Goal: Transaction & Acquisition: Purchase product/service

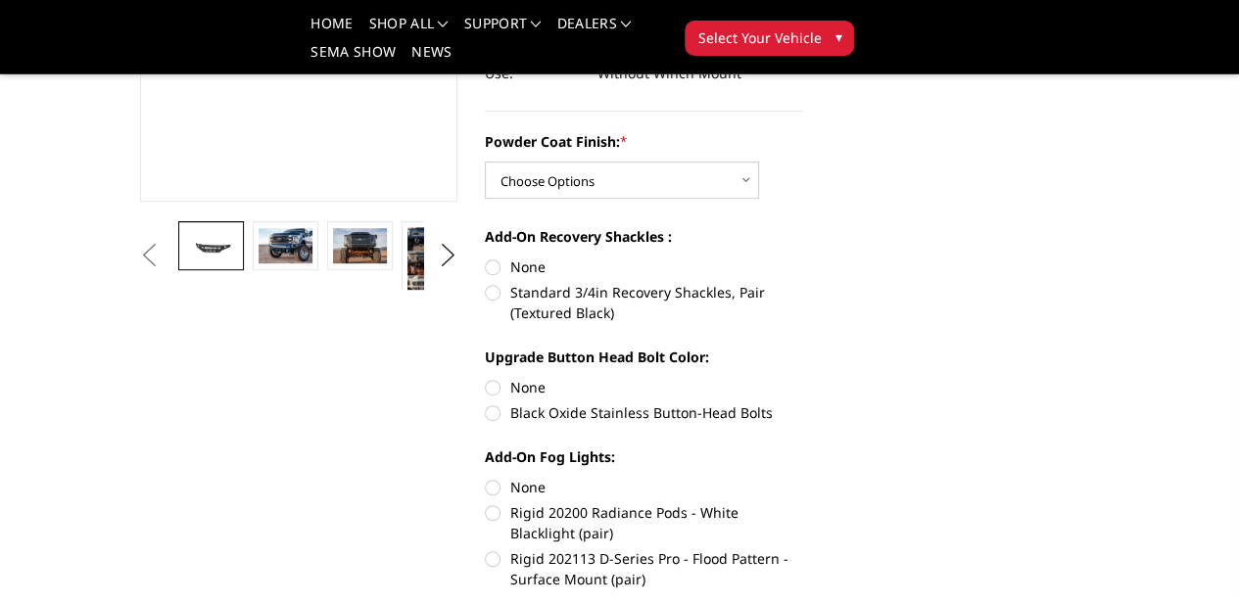
scroll to position [388, 0]
click at [253, 269] on link at bounding box center [285, 244] width 65 height 49
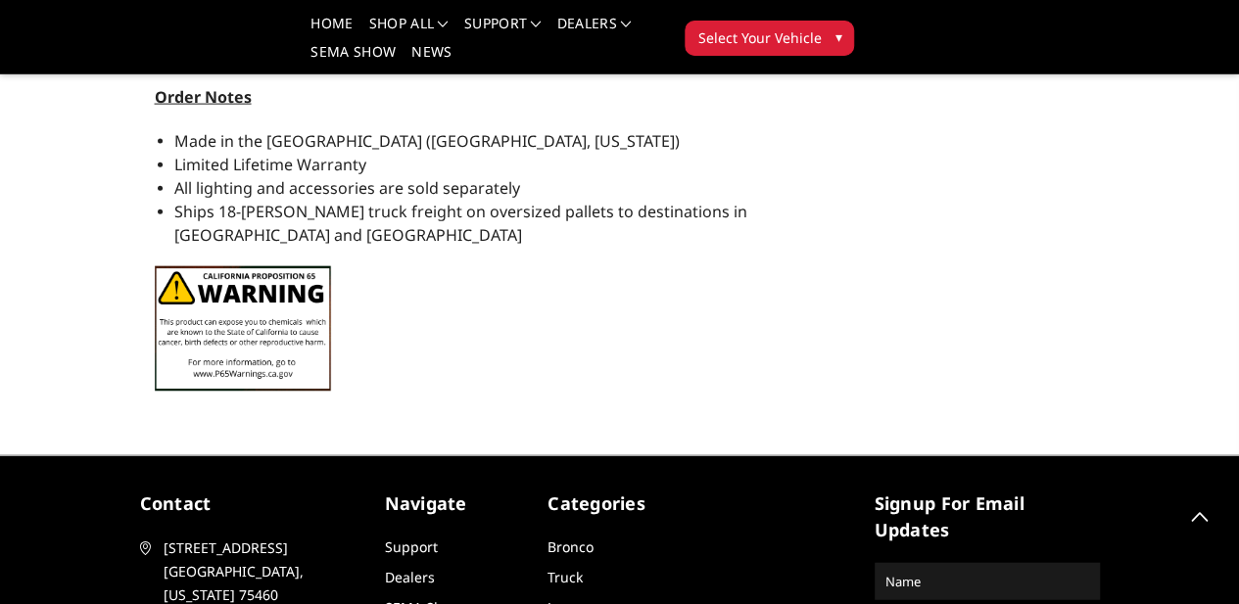
scroll to position [2239, 1]
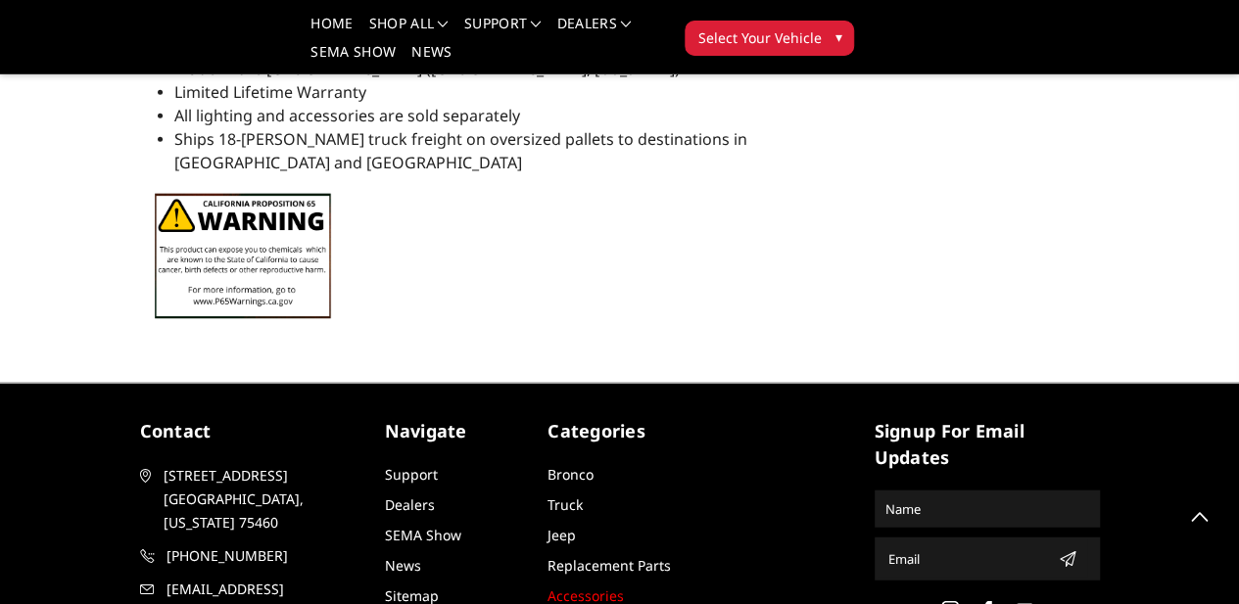
click at [548, 586] on link "Accessories" at bounding box center [585, 595] width 76 height 19
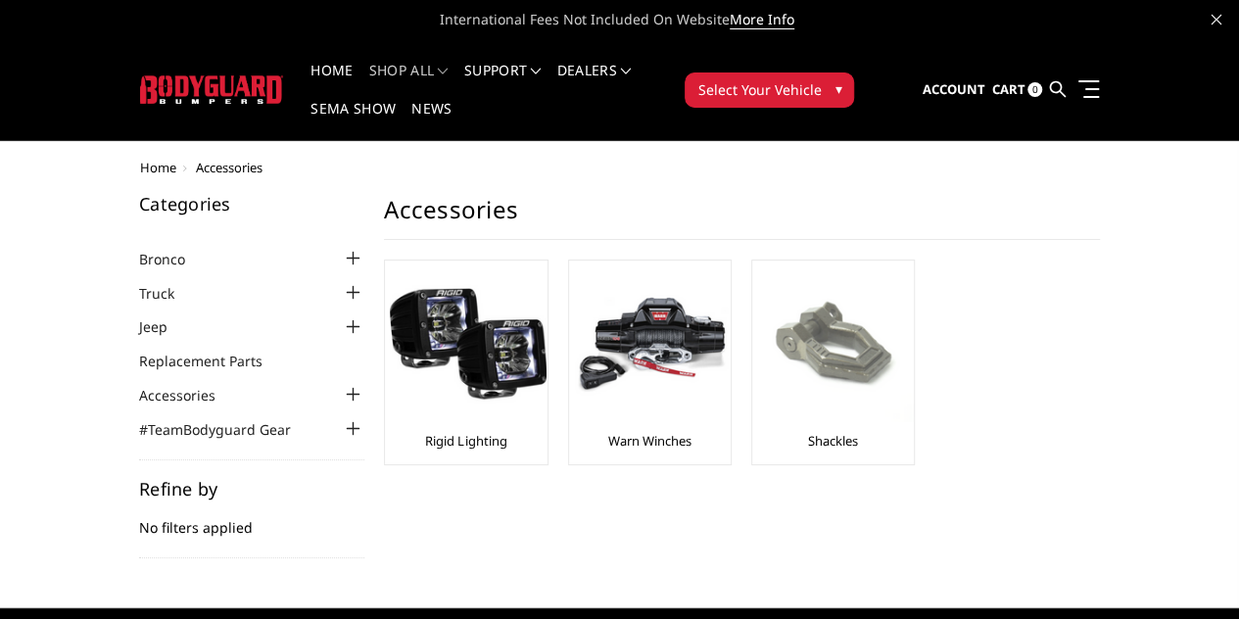
click at [757, 326] on img at bounding box center [835, 343] width 157 height 157
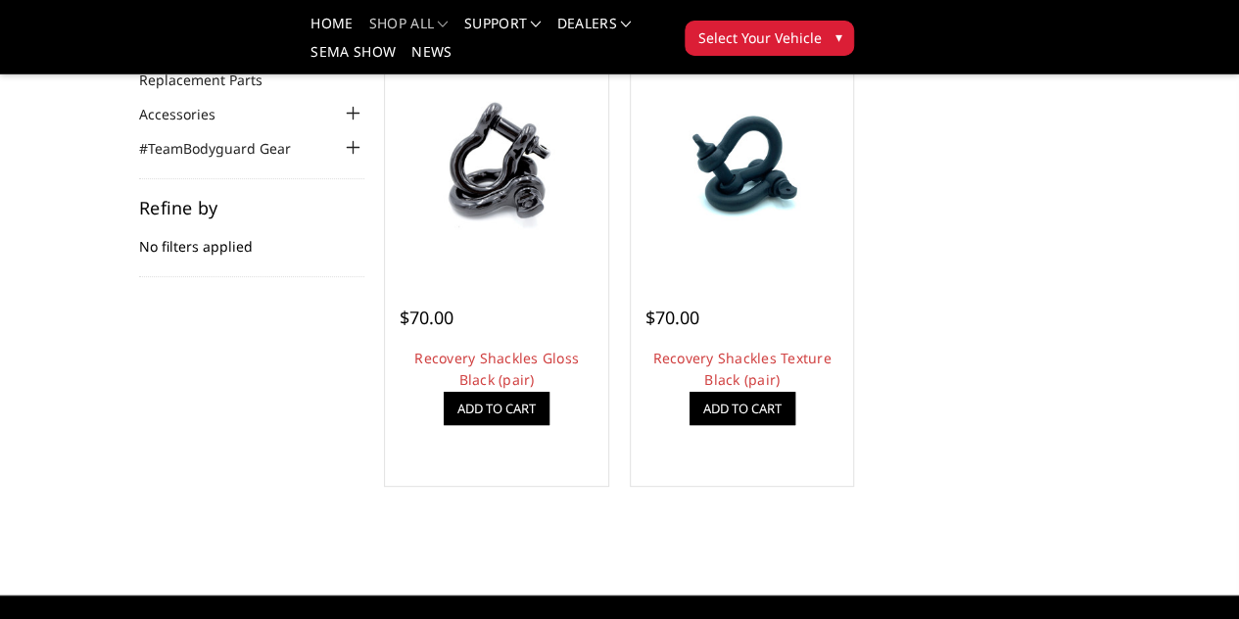
scroll to position [178, 0]
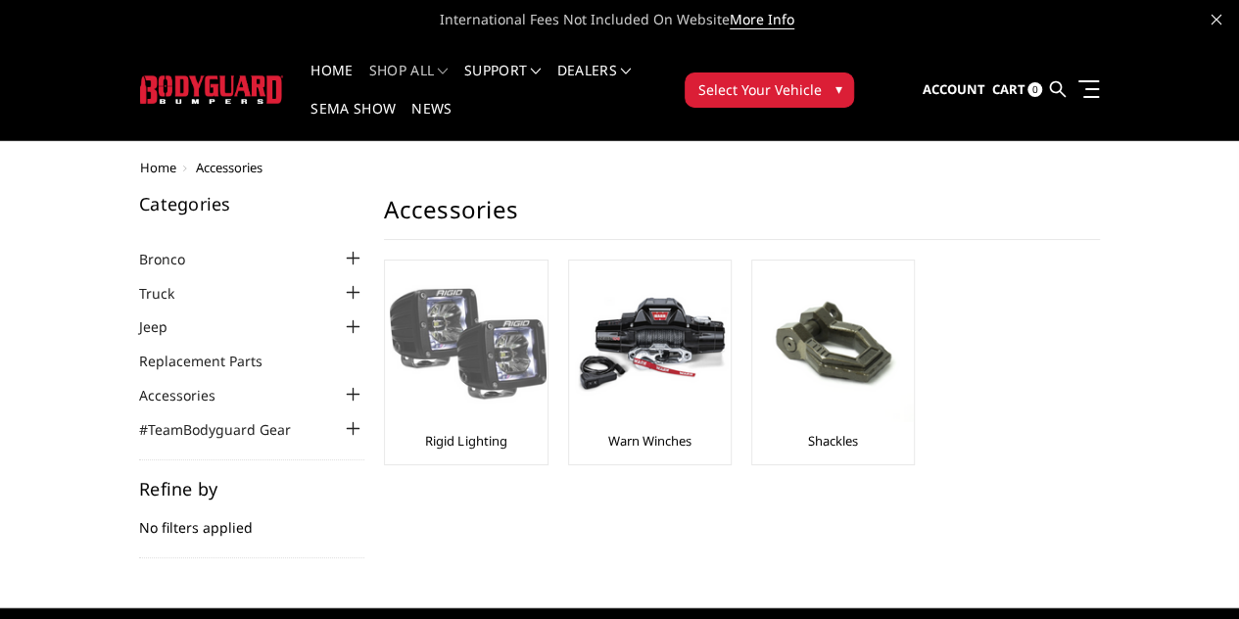
click at [390, 310] on img at bounding box center [468, 343] width 157 height 157
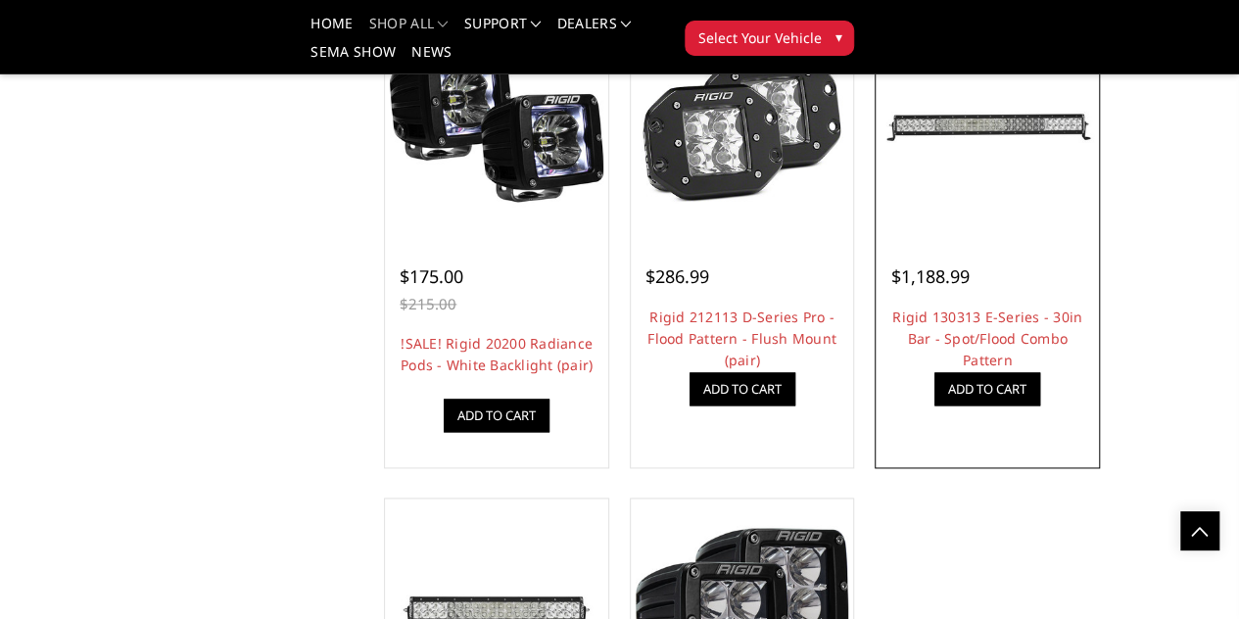
scroll to position [1191, 0]
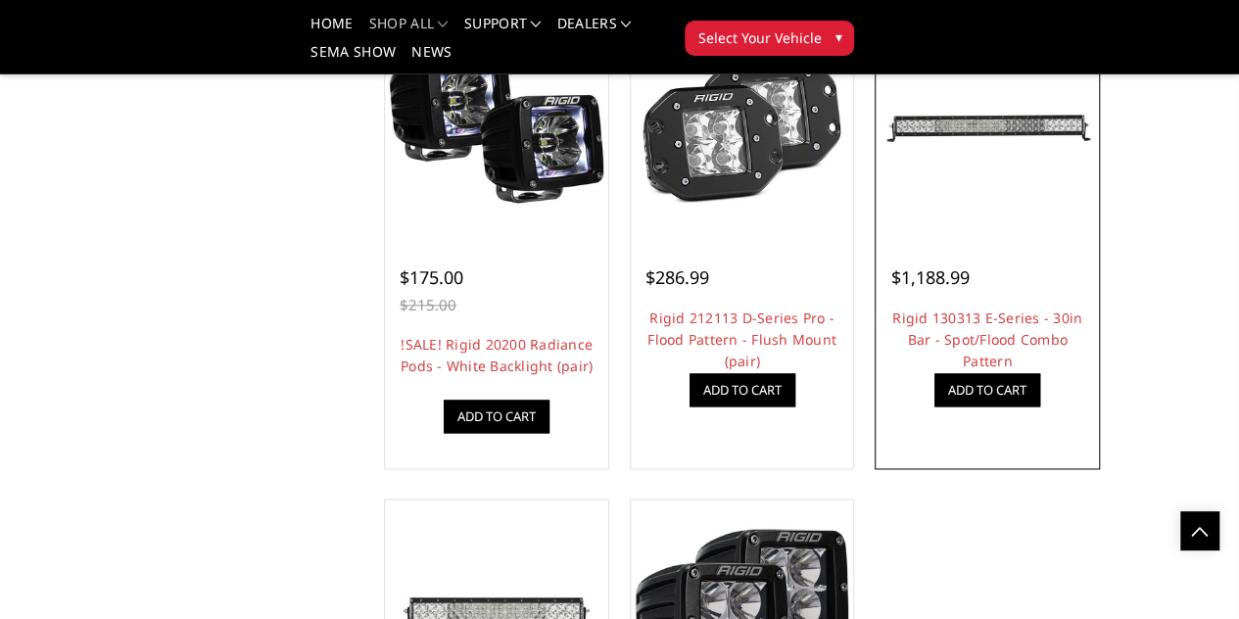
click at [1081, 351] on h4 "Rigid 130313 E-Series - 30in Bar - Spot/Flood Combo Pattern" at bounding box center [987, 328] width 194 height 43
click at [1082, 370] on link "Rigid 130313 E-Series - 30in Bar - Spot/Flood Combo Pattern" at bounding box center [987, 339] width 190 height 62
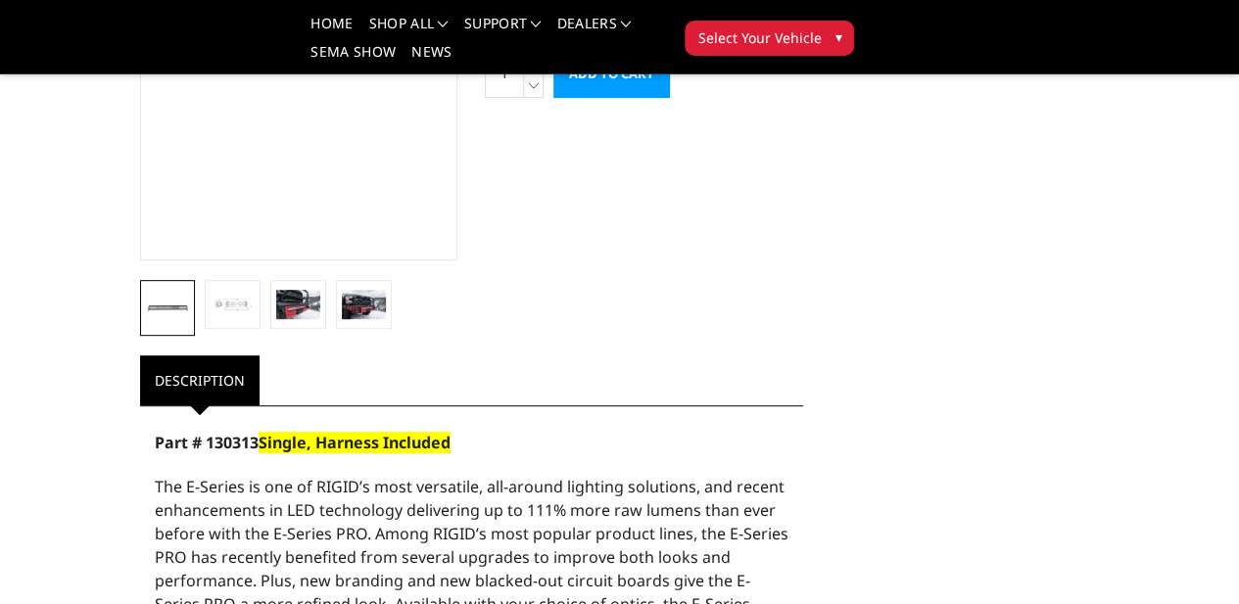
scroll to position [329, 2]
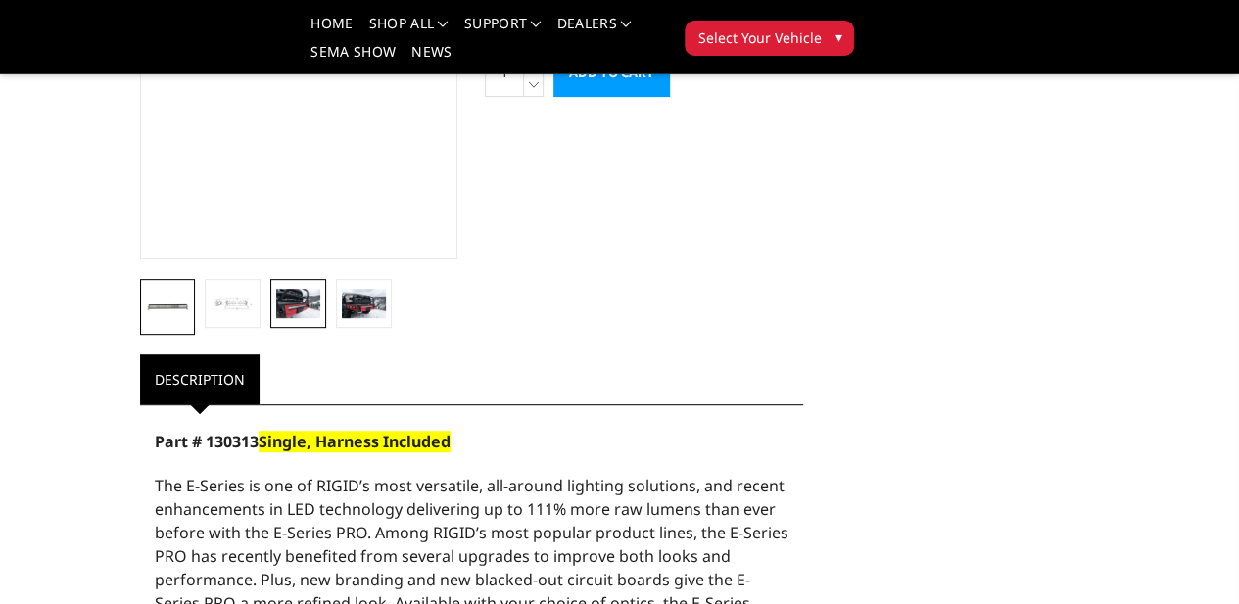
click at [276, 318] on img at bounding box center [298, 303] width 44 height 29
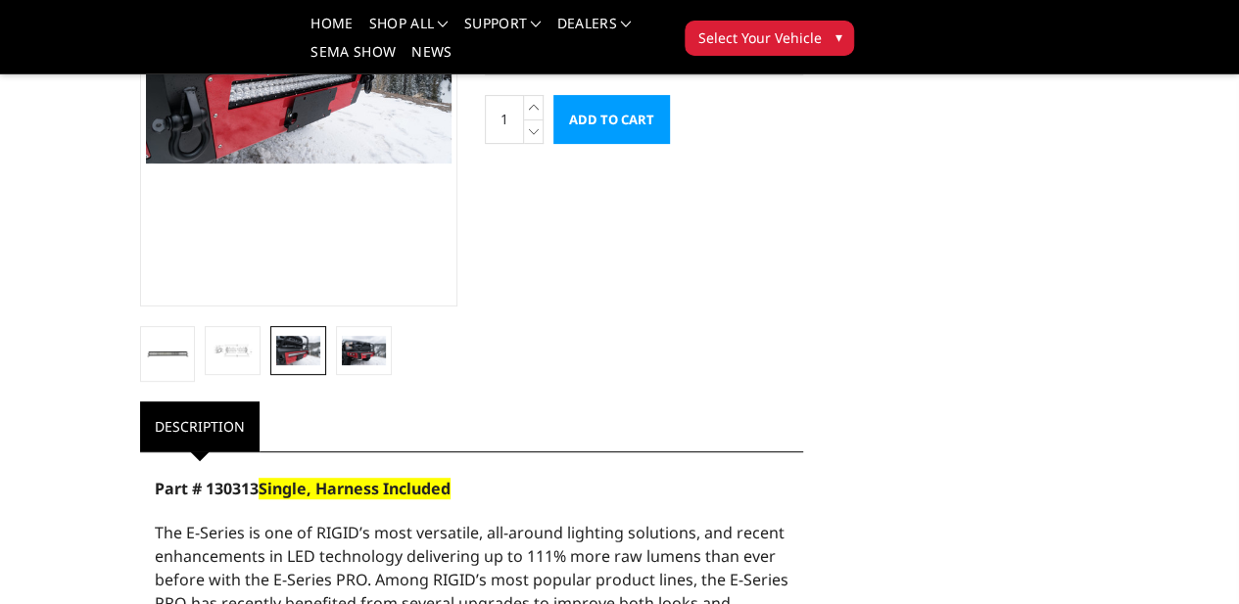
scroll to position [196, 2]
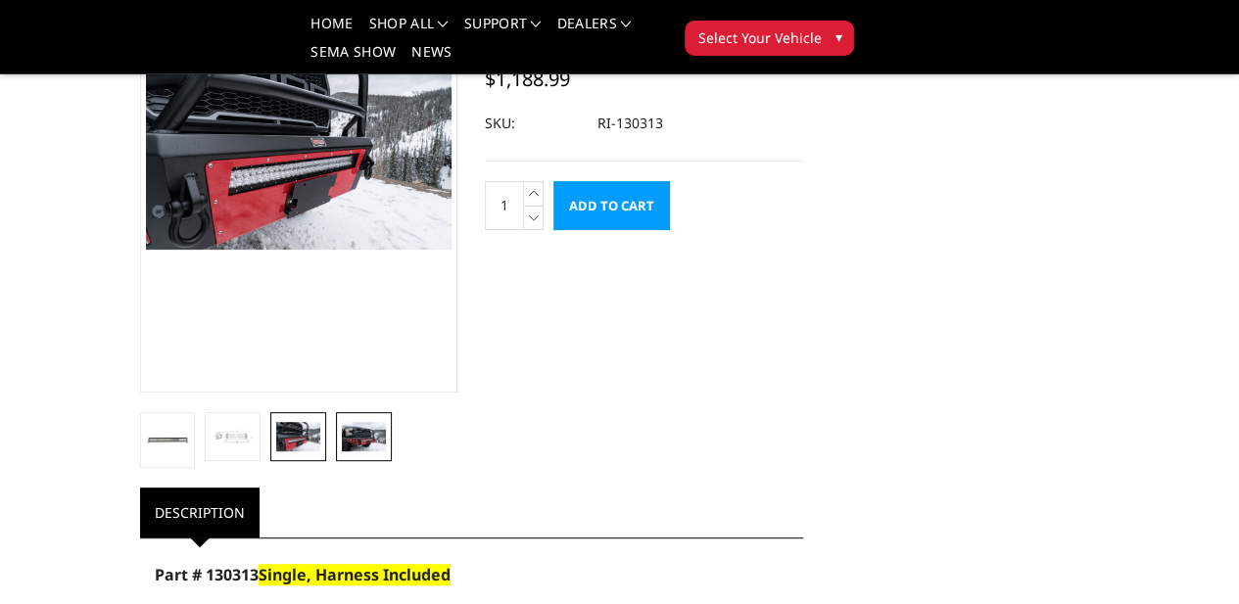
click at [336, 461] on link at bounding box center [364, 436] width 56 height 49
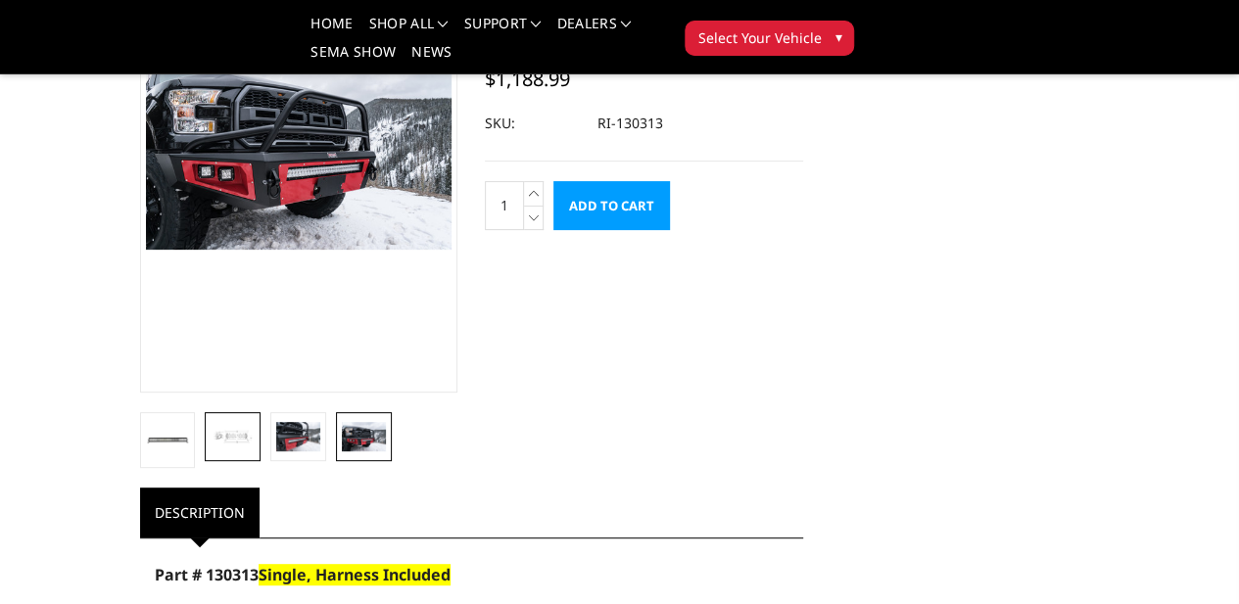
click at [205, 461] on link at bounding box center [233, 436] width 56 height 49
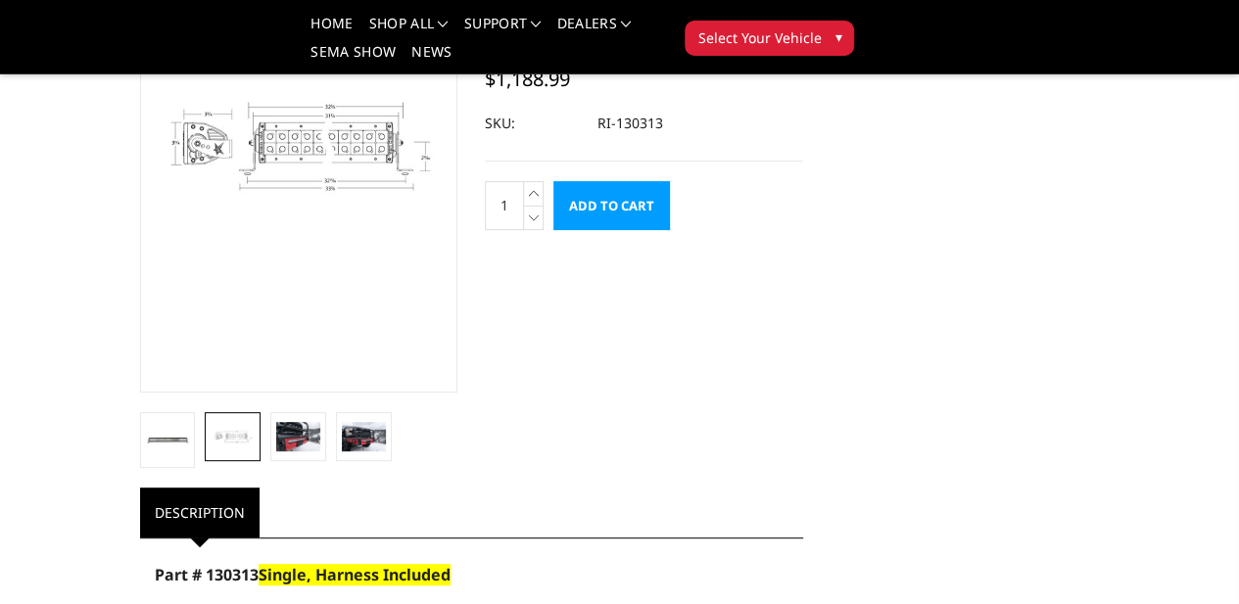
scroll to position [178, 2]
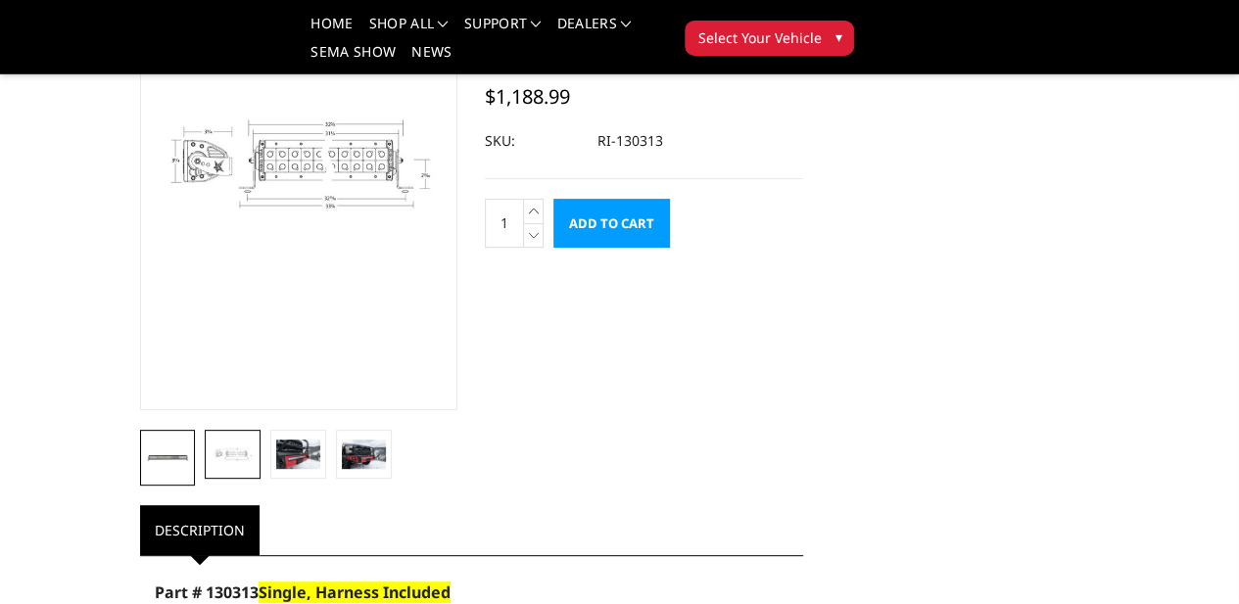
click at [146, 480] on img at bounding box center [168, 458] width 44 height 44
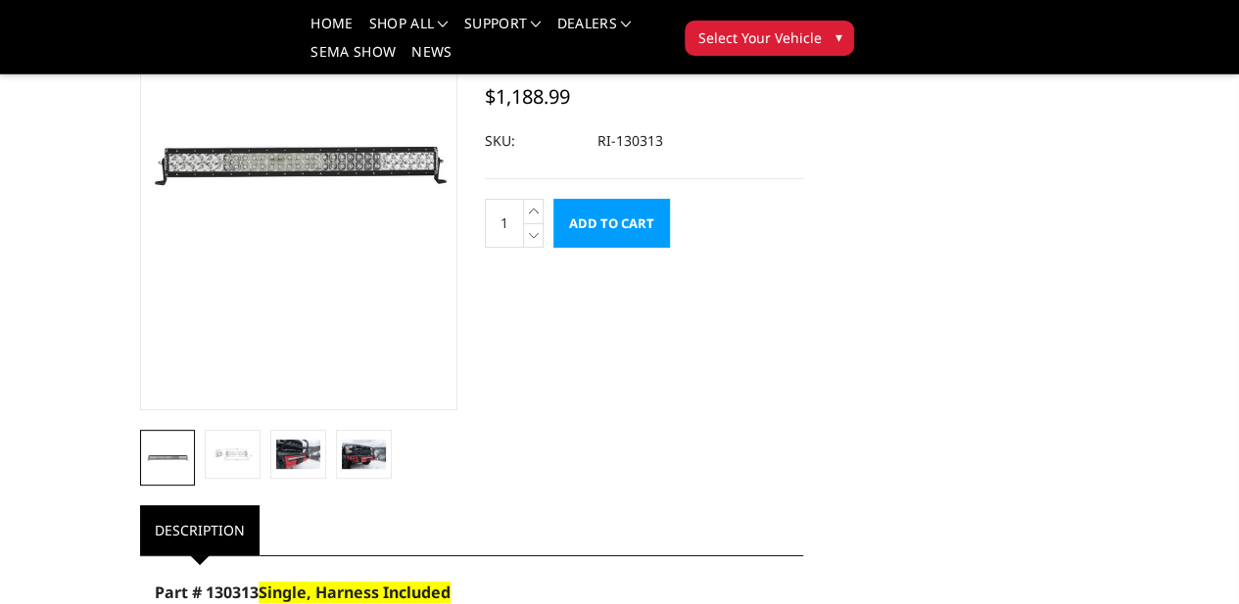
scroll to position [0, 2]
